Goal: Find specific page/section

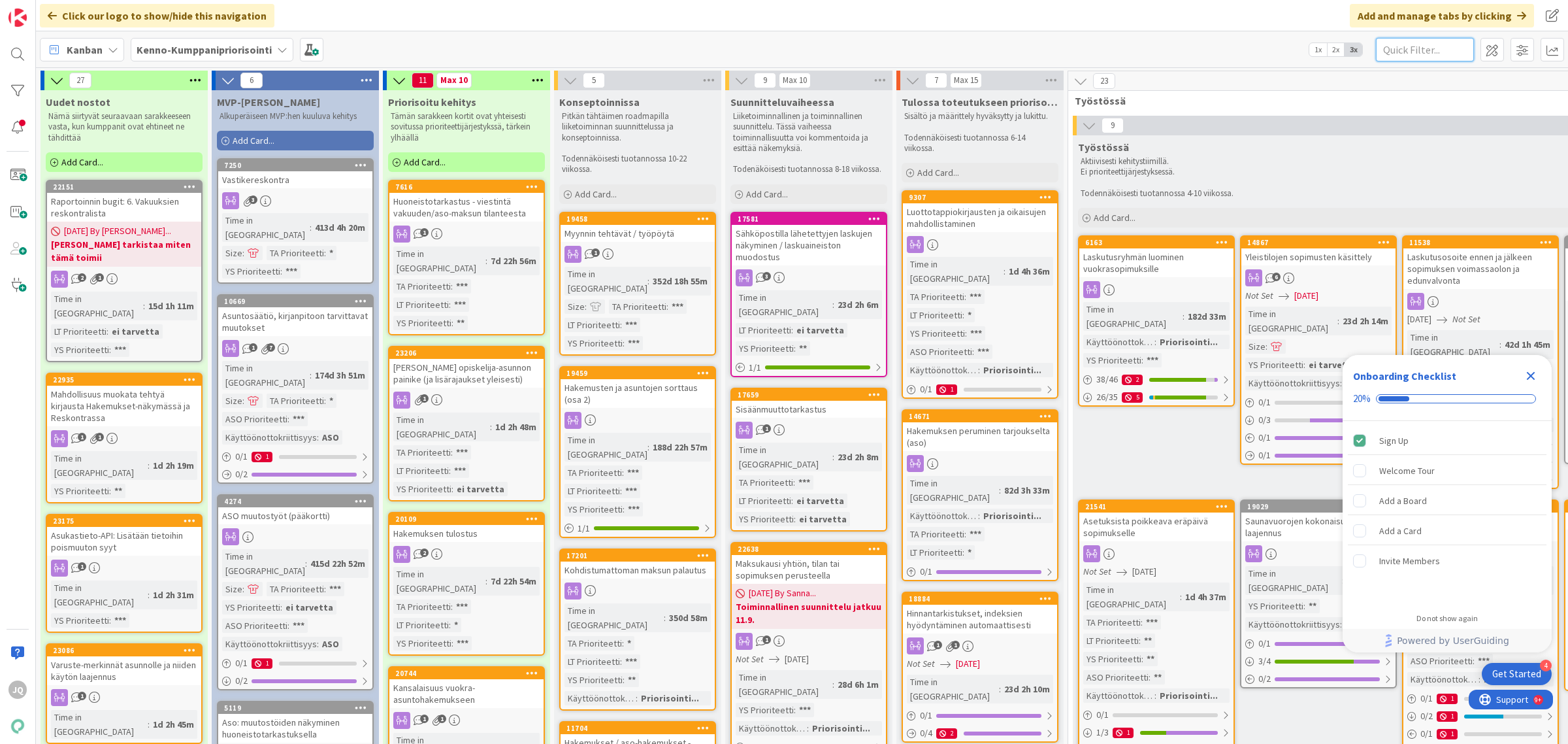
click at [1428, 57] on input "text" at bounding box center [1425, 50] width 98 height 24
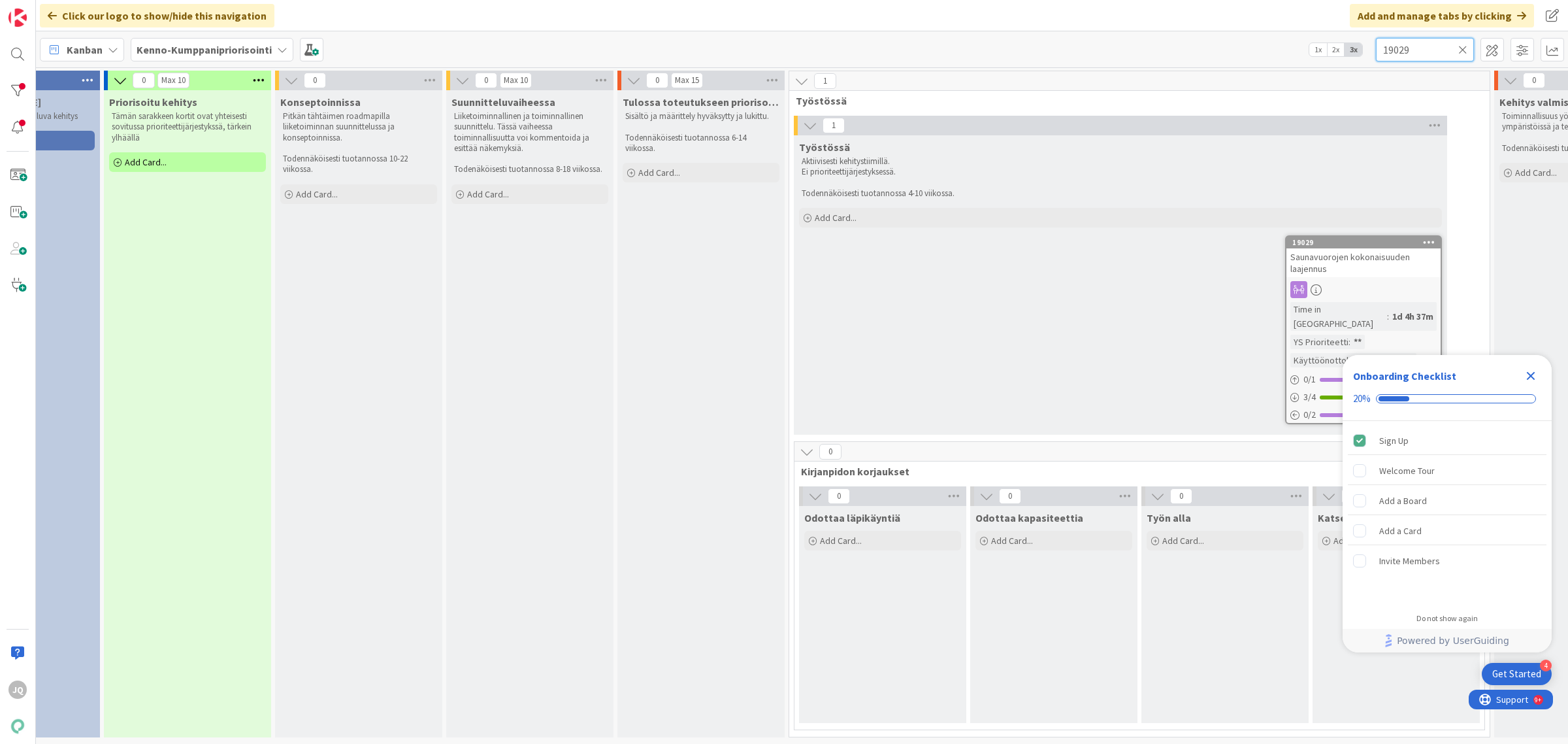
scroll to position [7, 300]
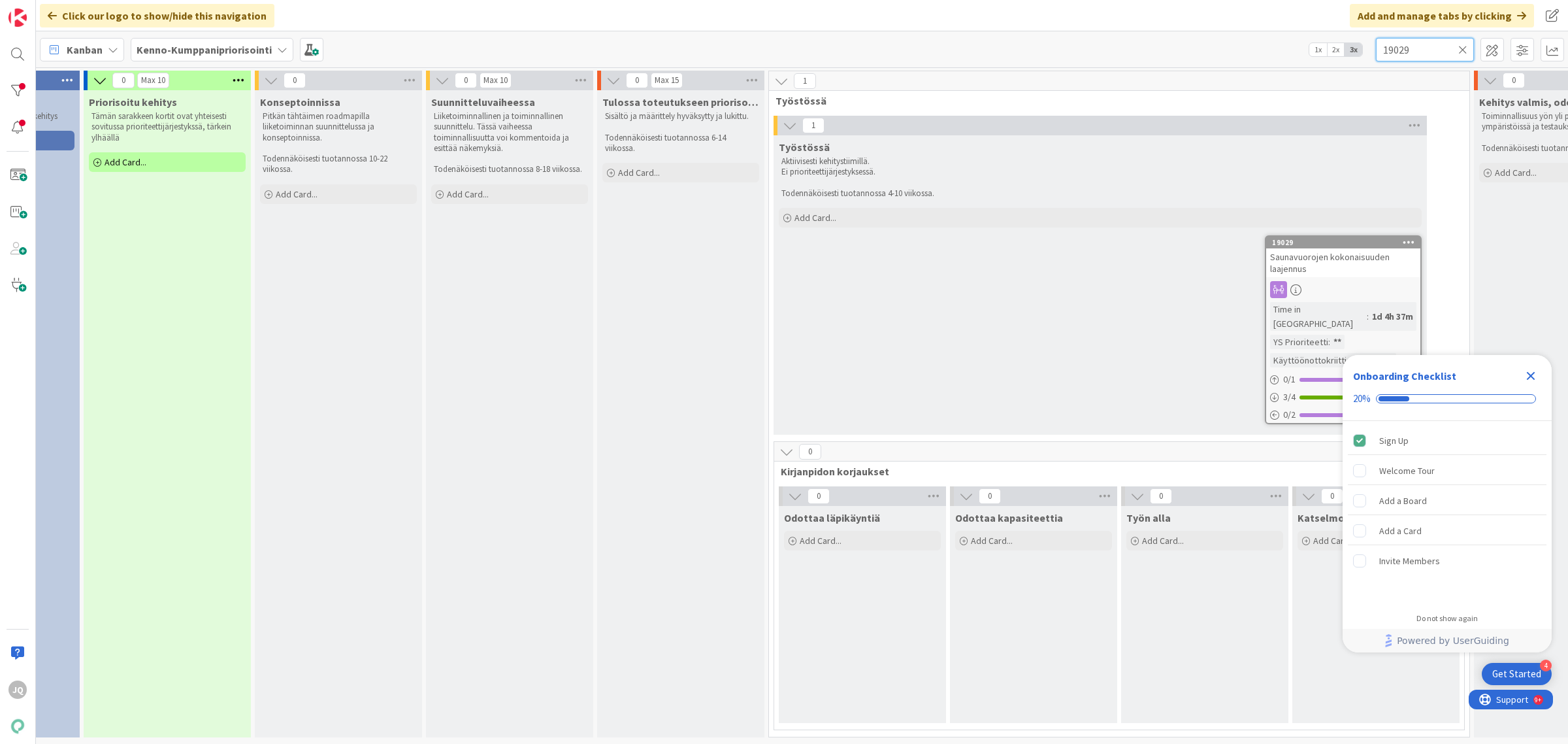
type input "19029"
click at [1369, 309] on div "1d 4h 37m" at bounding box center [1393, 316] width 48 height 14
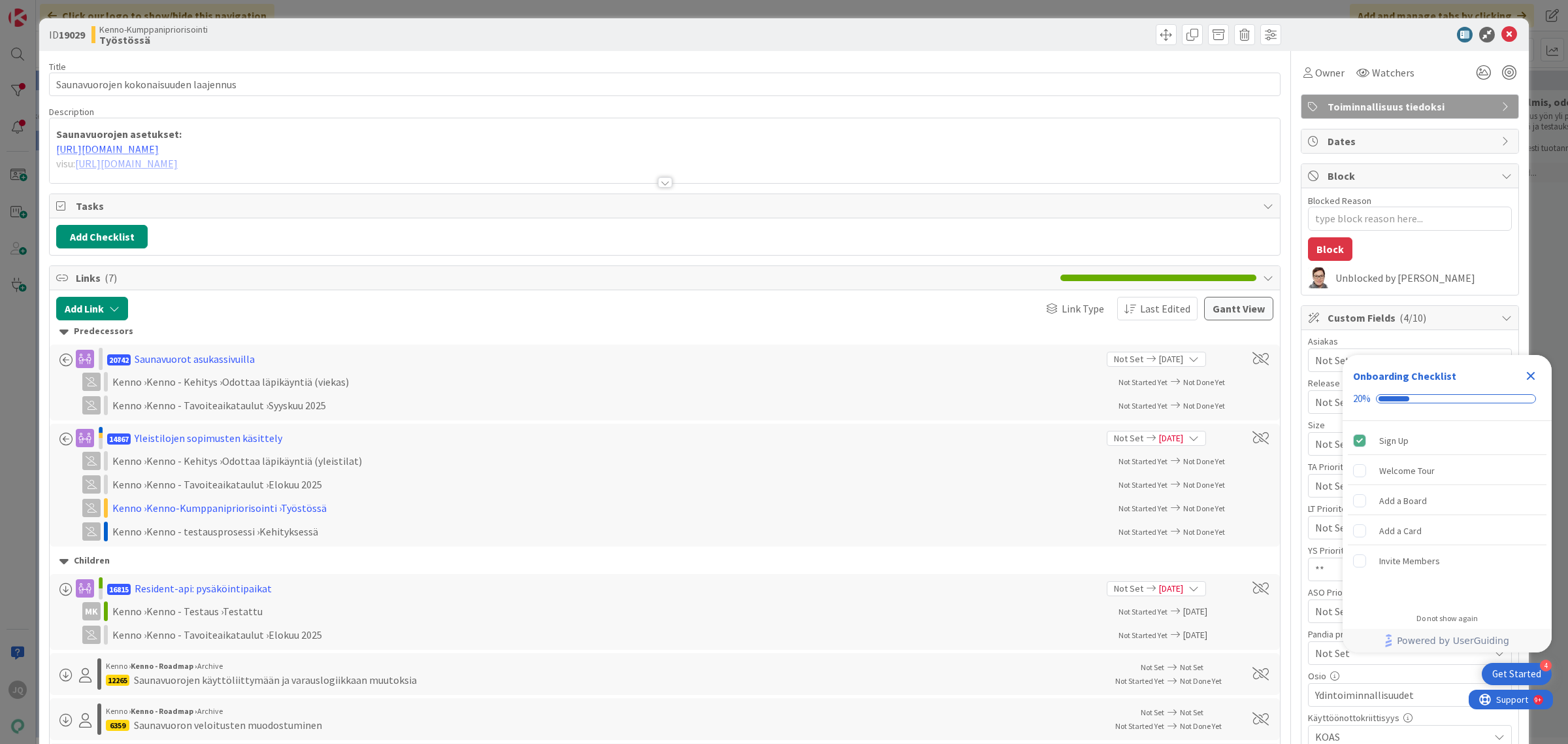
type textarea "x"
click at [658, 177] on div at bounding box center [665, 182] width 14 height 11
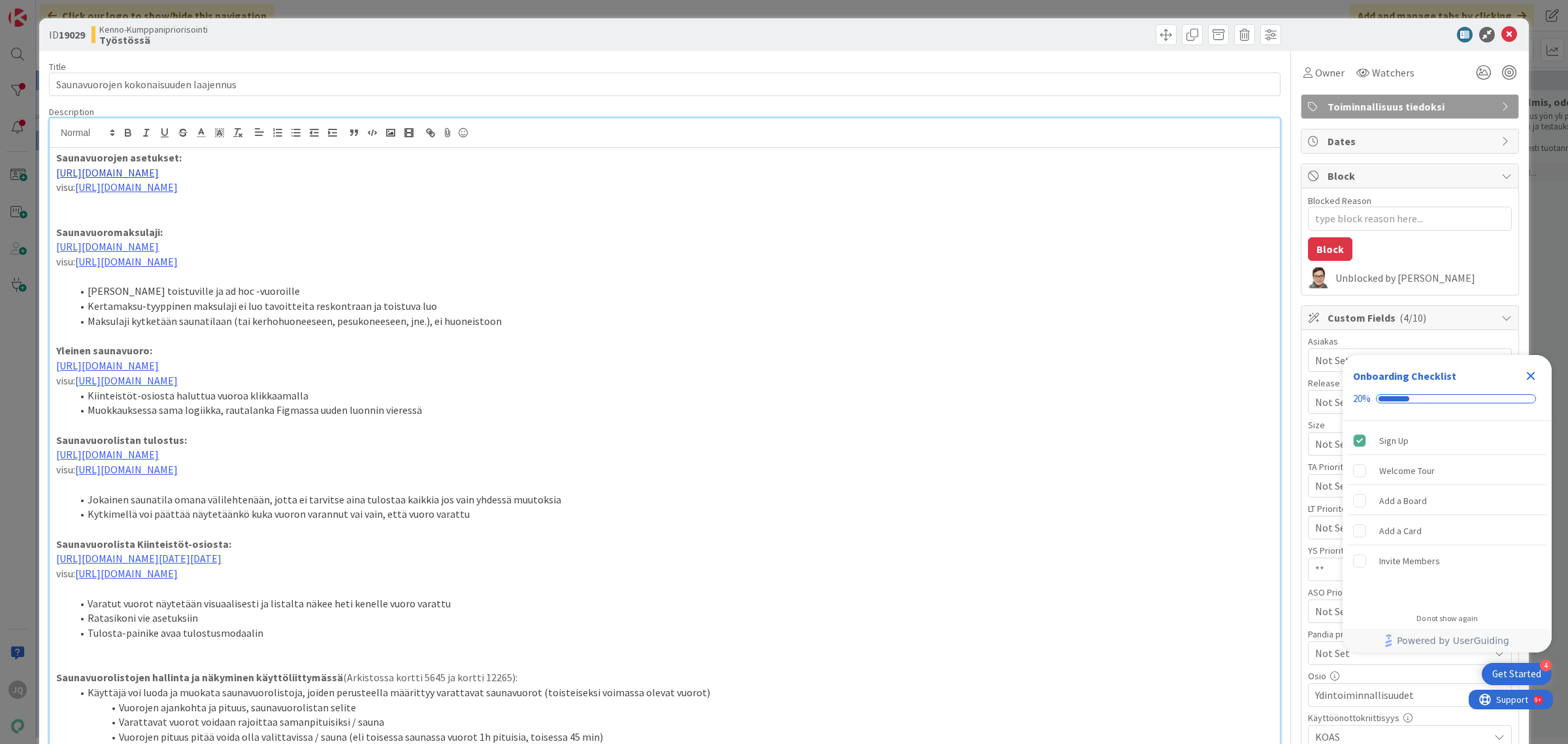
click at [158, 174] on link "https://www.figma.com/design/0IJ8fGlasErUUd7odgirDN/Sopimushallinta?node-id=472…" at bounding box center [107, 172] width 103 height 13
click at [178, 187] on link "https://www.figma.com/design/0IJ8fGlasErUUd7odgirDN/Sopimushallinta?node-id=158…" at bounding box center [125, 186] width 103 height 13
click at [318, 213] on link "https://www.figma.com/design/0IJ8fGlasErUUd7odgirDN/Sopimushallinta?node-id=158…" at bounding box center [307, 212] width 90 height 17
click at [178, 187] on link "https://www.figma.com/design/0IJ8fGlasErUUd7odgirDN/Sopimushallinta?node-id=158…" at bounding box center [125, 186] width 103 height 13
click at [313, 214] on link "https://www.figma.com/design/0IJ8fGlasErUUd7odgirDN/Sopimushallinta?node-id=158…" at bounding box center [307, 212] width 90 height 17
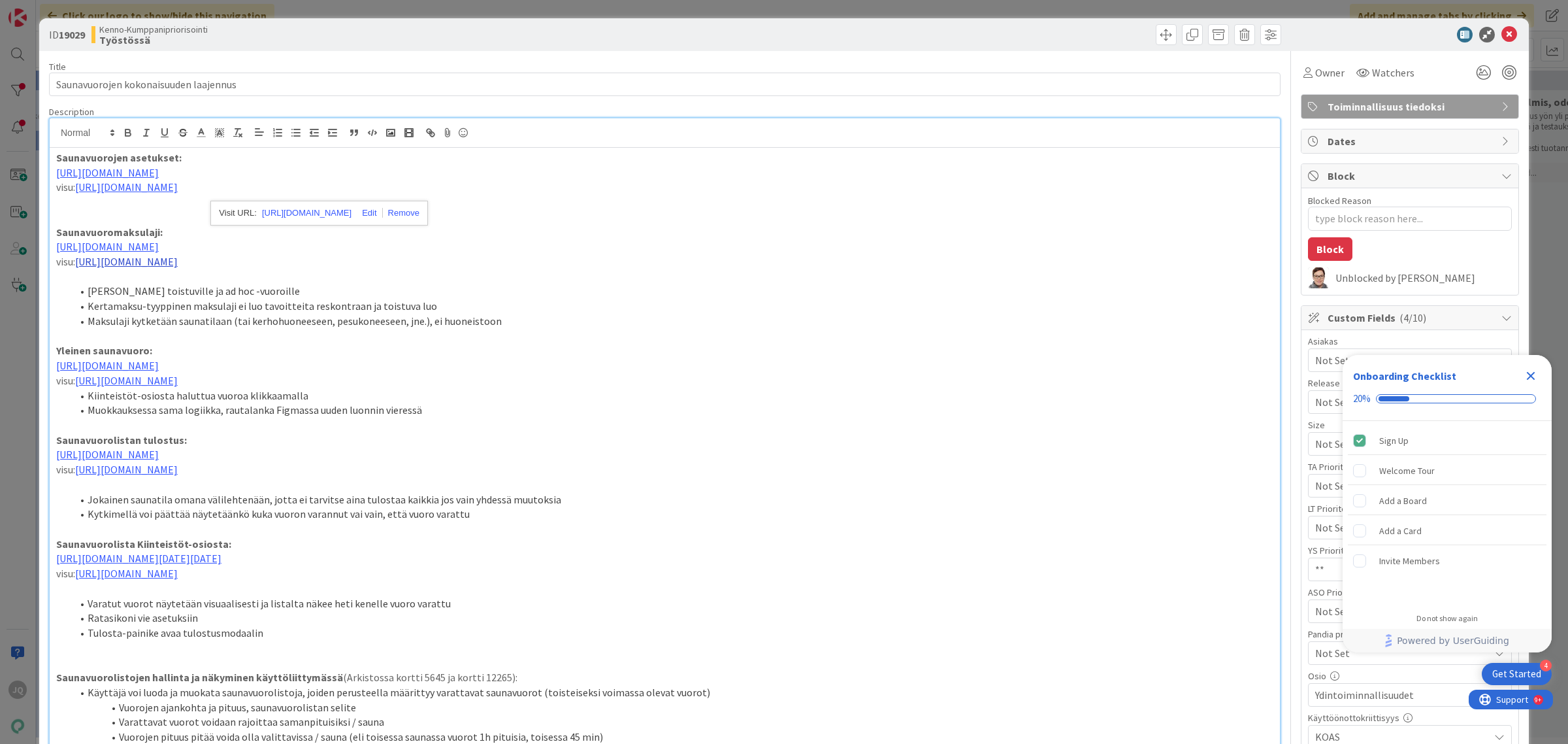
click at [178, 264] on link "https://www.figma.com/design/0IJ8fGlasErUUd7odgirDN/Sopimushallinta?node-id=159…" at bounding box center [125, 261] width 103 height 13
click at [306, 286] on link "https://www.figma.com/design/0IJ8fGlasErUUd7odgirDN/Sopimushallinta?node-id=159…" at bounding box center [310, 287] width 90 height 17
click at [178, 383] on link "https://www.figma.com/design/0IJ8fGlasErUUd7odgirDN/Sopimushallinta?node-id=159…" at bounding box center [125, 379] width 103 height 13
click at [351, 404] on link "https://www.figma.com/design/0IJ8fGlasErUUd7odgirDN/Sopimushallinta?node-id=159…" at bounding box center [307, 405] width 90 height 17
click at [178, 573] on link "https://www.figma.com/design/0IJ8fGlasErUUd7odgirDN/Sopimushallinta?node-id=159…" at bounding box center [125, 573] width 103 height 13
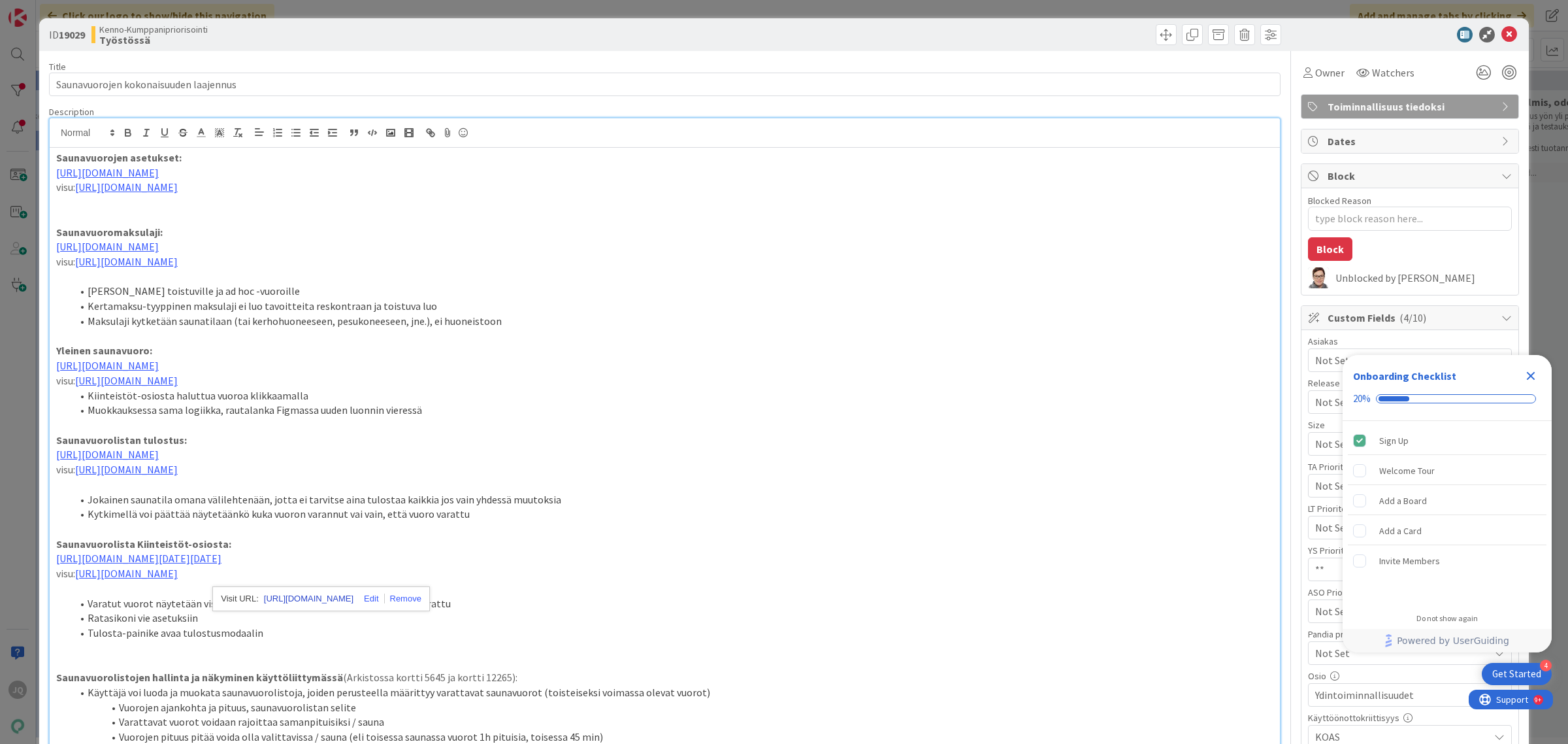
click at [315, 593] on link "https://www.figma.com/design/0IJ8fGlasErUUd7odgirDN/Sopimushallinta?node-id=159…" at bounding box center [309, 599] width 90 height 17
